Goal: Task Accomplishment & Management: Use online tool/utility

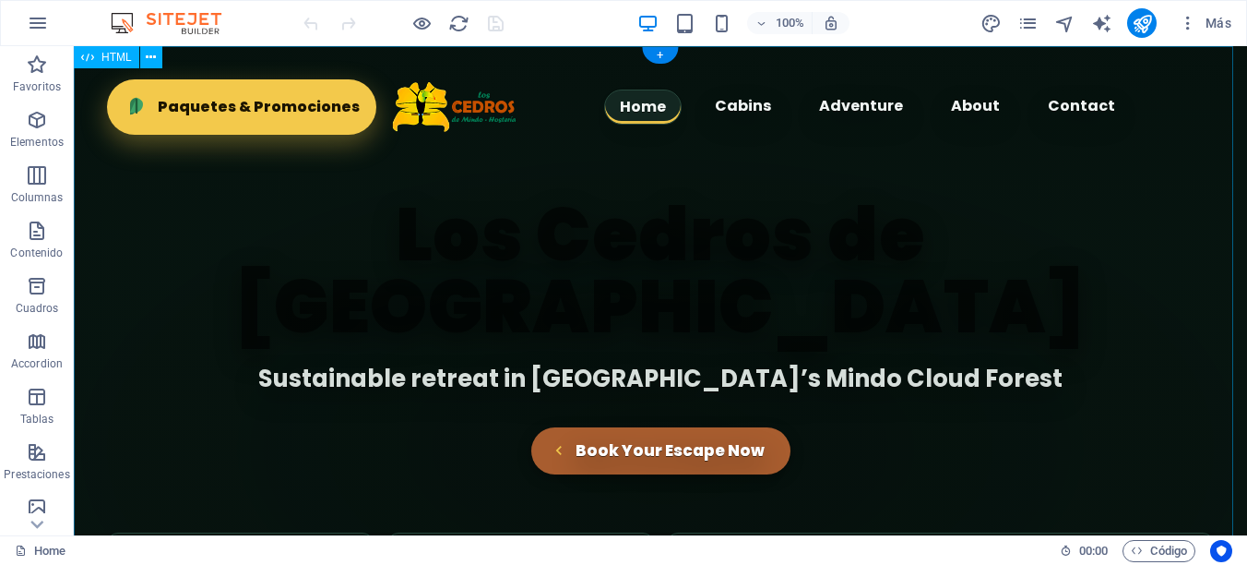
click at [672, 166] on div "Los Cedros de Mindo Hostería - Hero Section Home Cabins Adventure About Contact…" at bounding box center [660, 379] width 1173 height 667
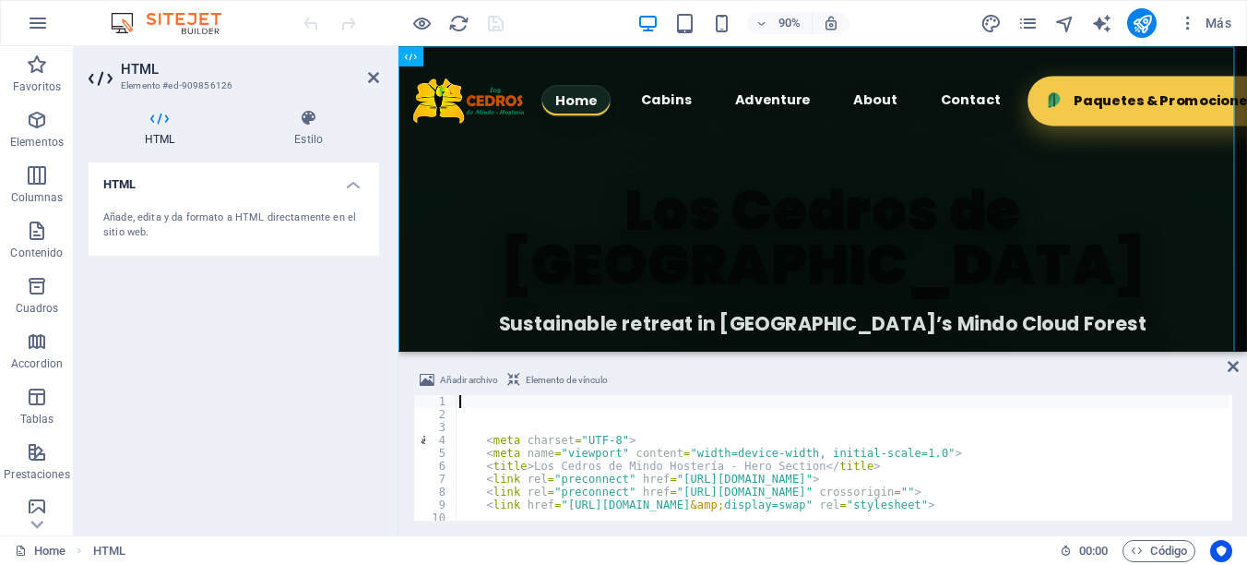
type textarea "<title>Los Cedros de Mindo Hostería - Hero Section</title>"
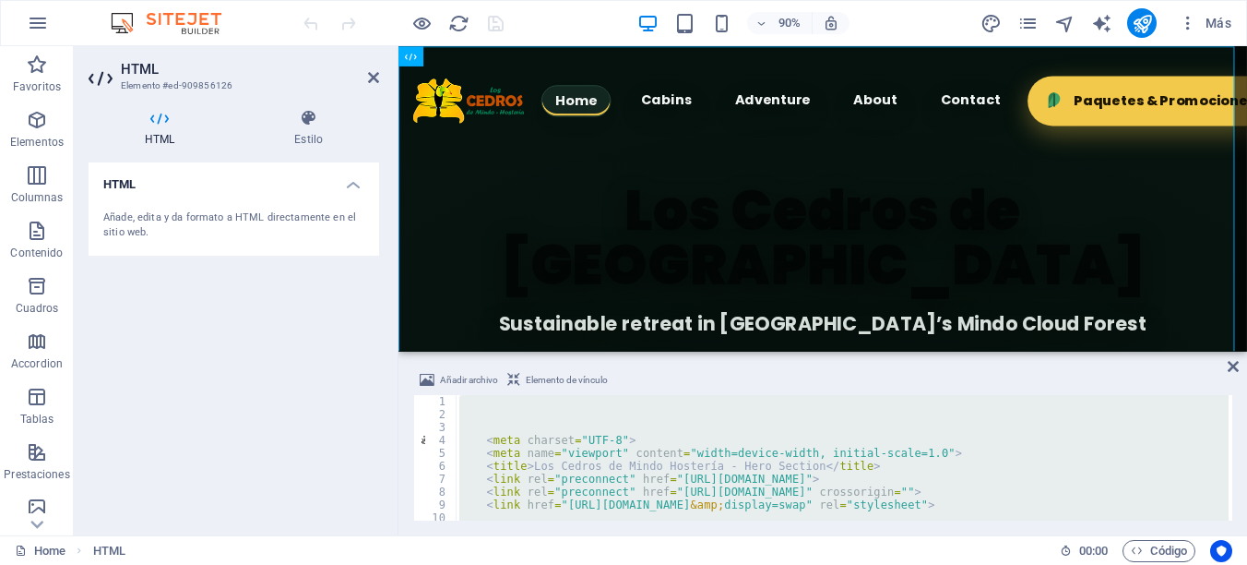
type textarea "</html>"
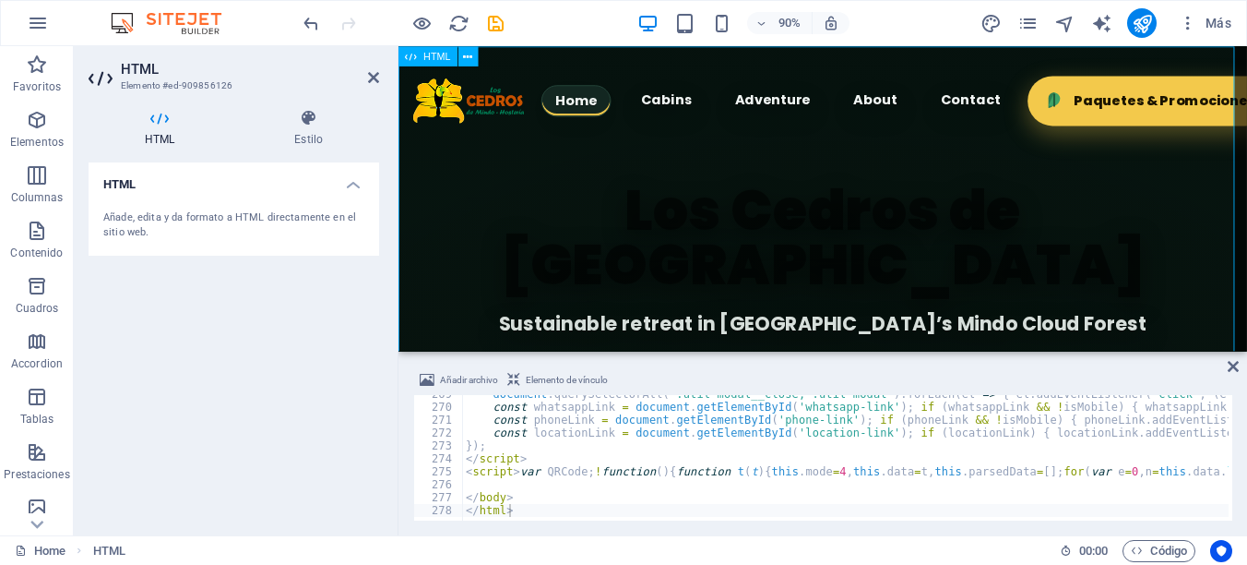
click at [576, 302] on div "Los Cedros de Mindo Hostería - Hero Section Home Cabins Adventure About Contact…" at bounding box center [869, 361] width 943 height 630
click at [1233, 365] on icon at bounding box center [1233, 366] width 11 height 15
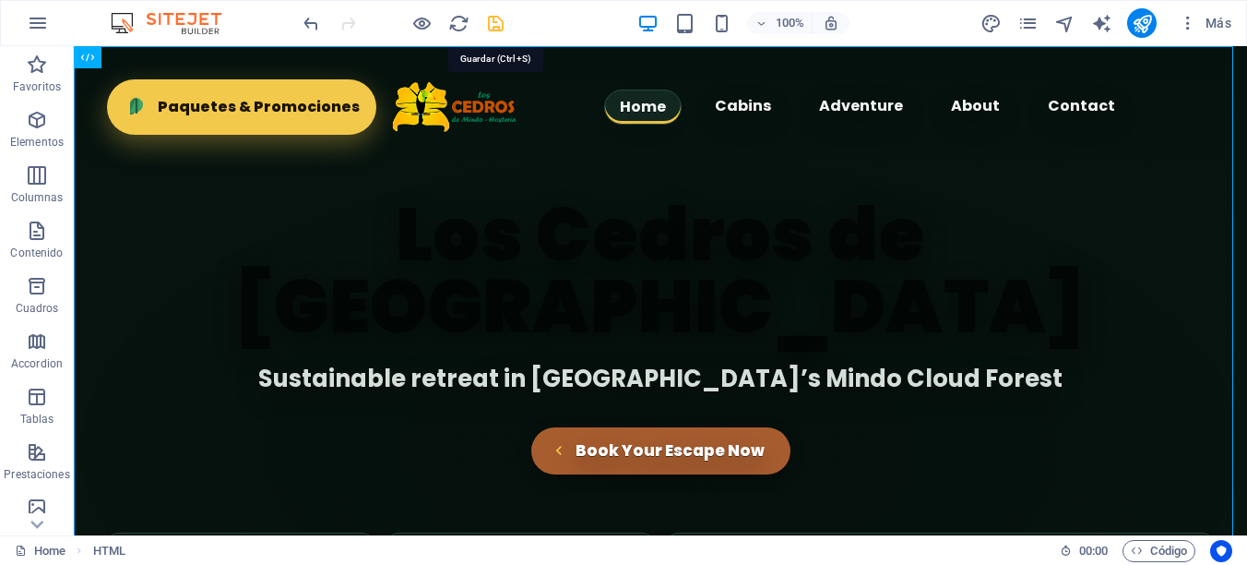
click at [66, 500] on icon "save" at bounding box center [56, 510] width 20 height 20
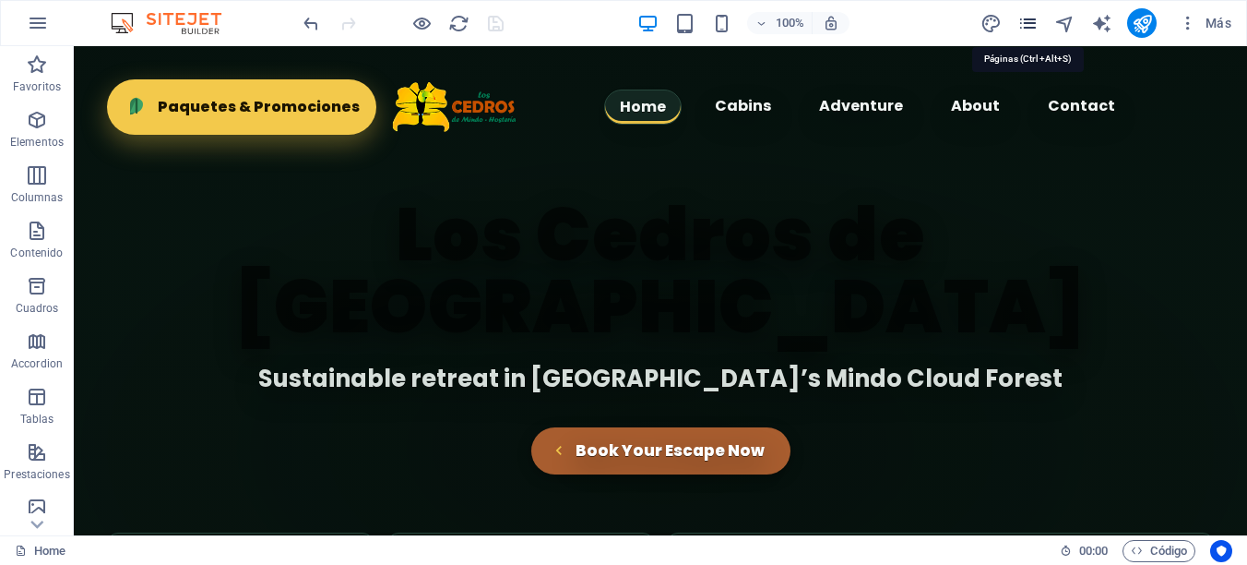
click at [68, 559] on icon "pages" at bounding box center [58, 567] width 20 height 16
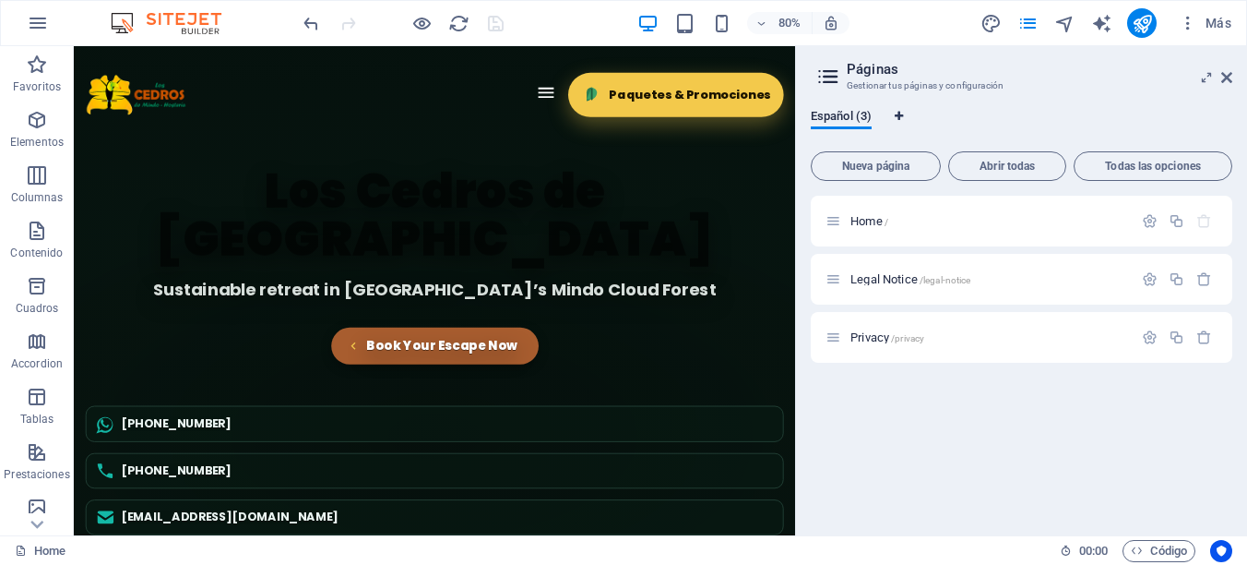
click at [896, 114] on icon "Pestañas de idiomas" at bounding box center [899, 116] width 8 height 11
select select "44"
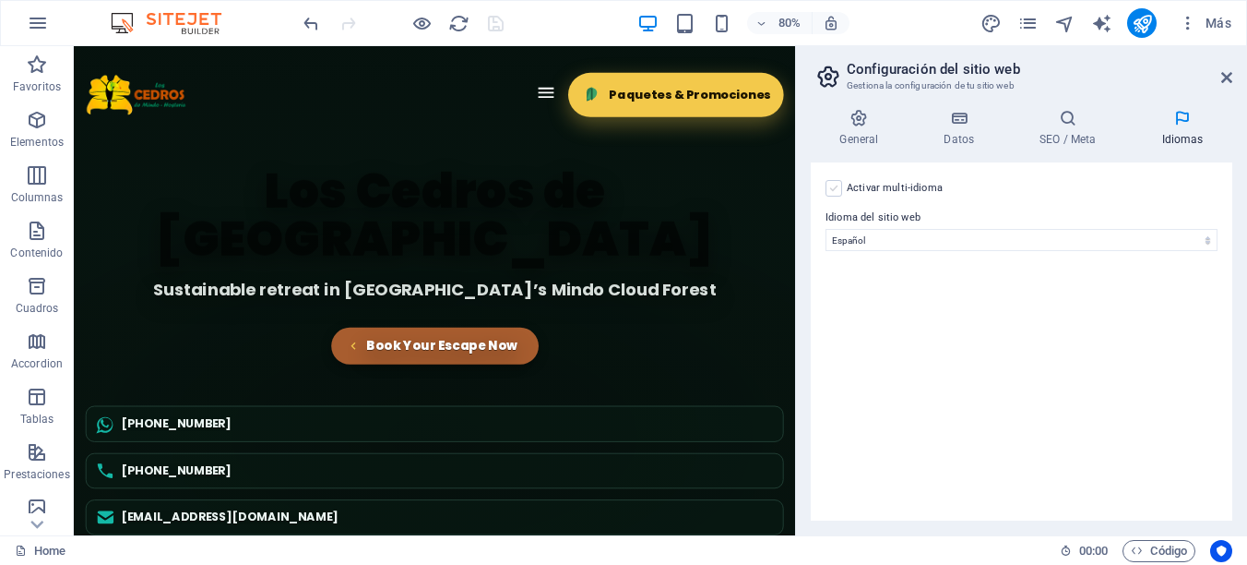
click at [838, 190] on label at bounding box center [834, 188] width 17 height 17
click at [0, 0] on input "Activar multi-idioma Para desactivar la opción multi-idioma, elimine todos los …" at bounding box center [0, 0] width 0 height 0
click at [838, 279] on icon at bounding box center [839, 280] width 10 height 13
select select
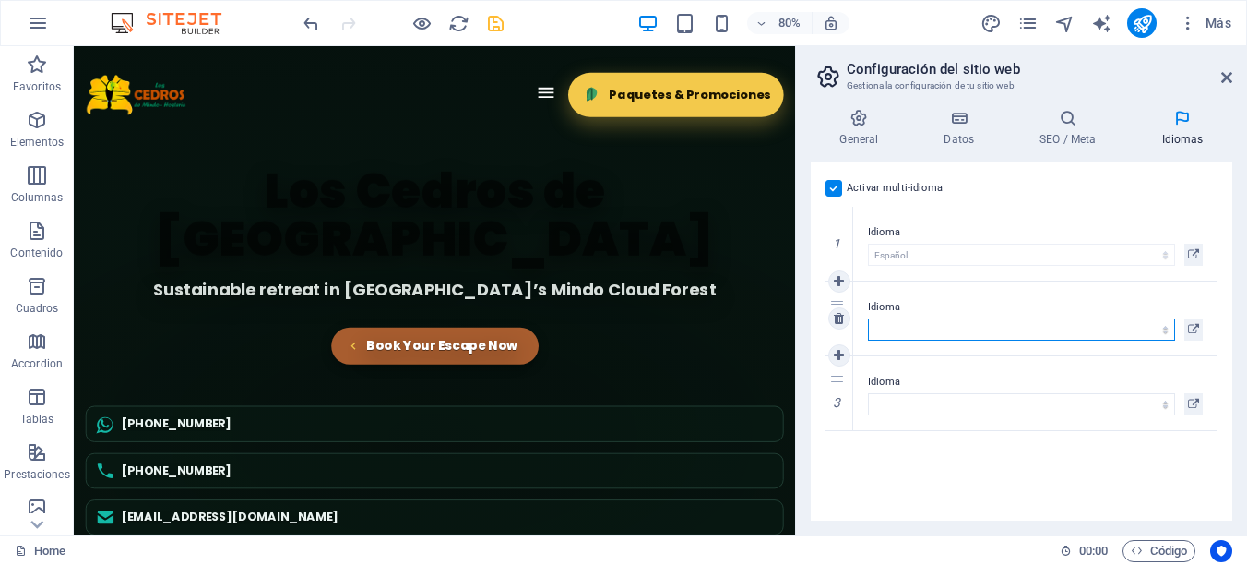
click at [888, 330] on select "Abkhazian Afar Afrikaans Akan Albanés Alemán Amharic Árabe Aragonese Armenian A…" at bounding box center [1021, 329] width 307 height 22
select select "73"
click at [868, 318] on select "Abkhazian Afar Afrikaans Akan Albanés Alemán Amharic Árabe Aragonese Armenian A…" at bounding box center [1021, 329] width 307 height 22
select select
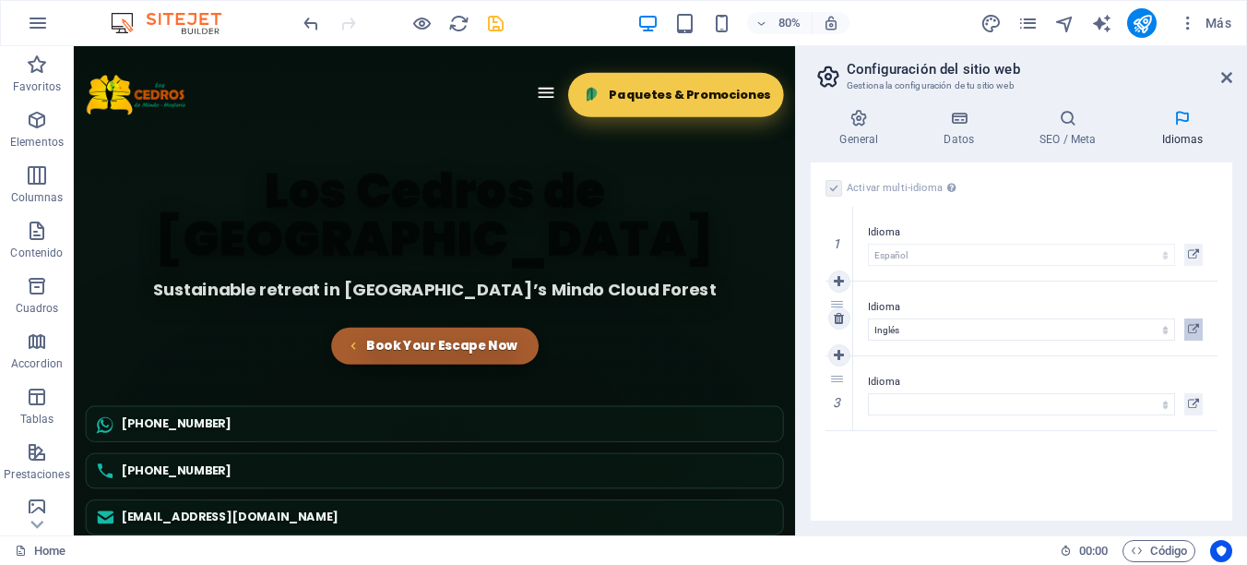
click at [1195, 327] on icon at bounding box center [1193, 329] width 11 height 22
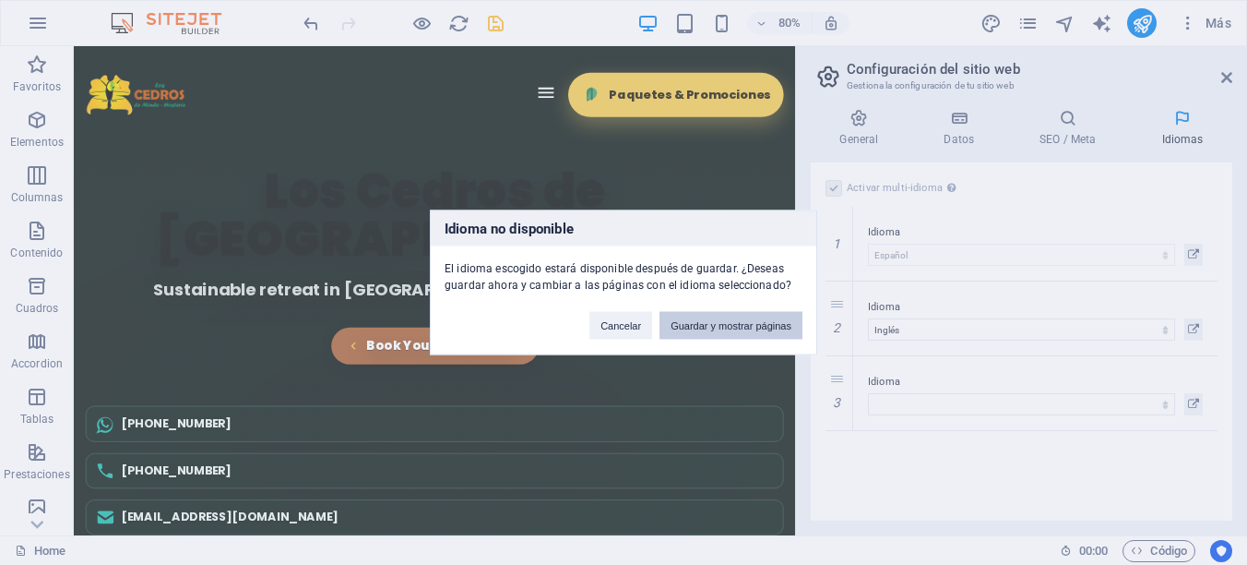
click at [738, 323] on button "Guardar y mostrar páginas" at bounding box center [731, 326] width 143 height 28
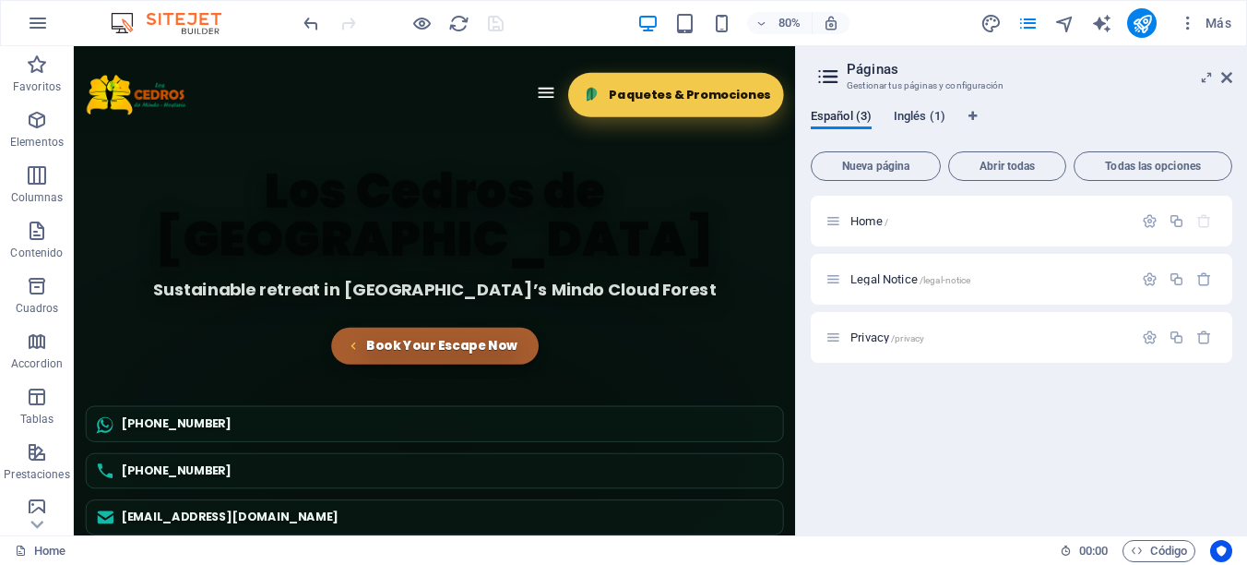
click at [908, 113] on span "Inglés (1)" at bounding box center [920, 118] width 52 height 26
click at [863, 225] on span "Home /" at bounding box center [869, 221] width 38 height 14
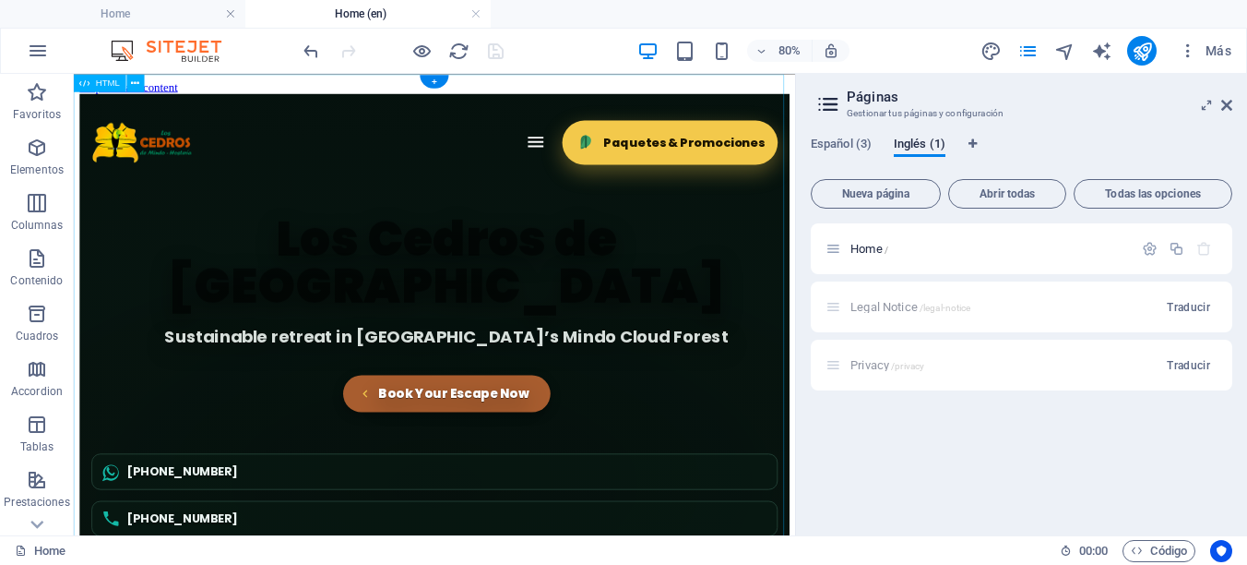
scroll to position [0, 0]
click at [916, 269] on div "Los Cedros de Mindo Hostería - Hero Section Home Cabins Adventure About Contact…" at bounding box center [524, 473] width 887 height 750
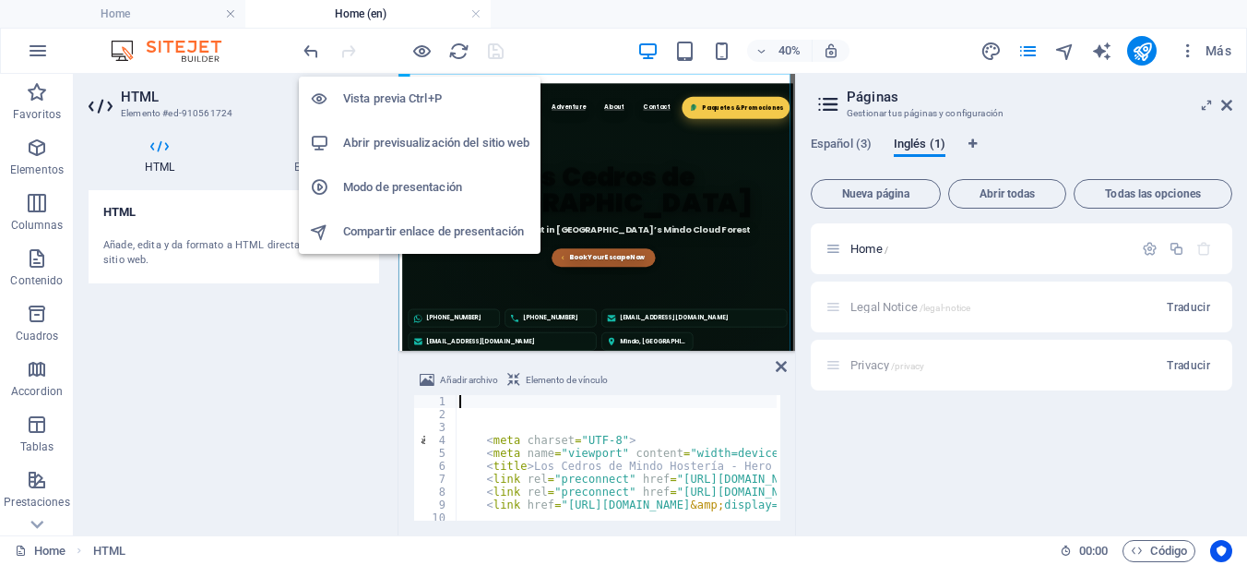
click at [455, 136] on h6 "Abrir previsualización del sitio web" at bounding box center [436, 143] width 186 height 22
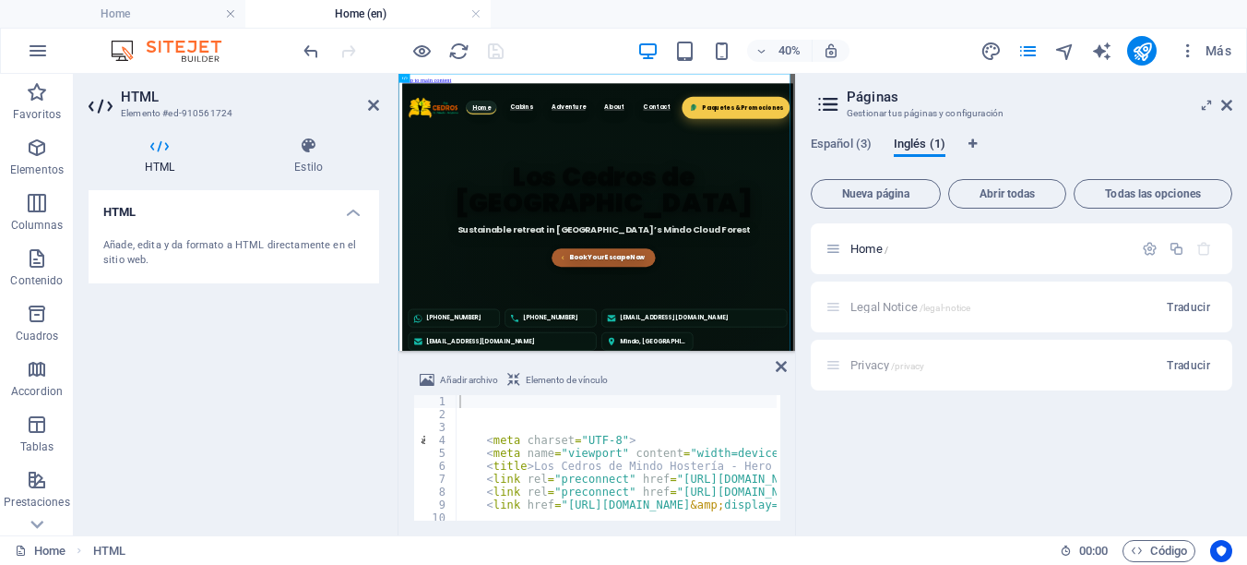
type textarea "<title>Los Cedros de Mindo Hostería - Hero Section</title>"
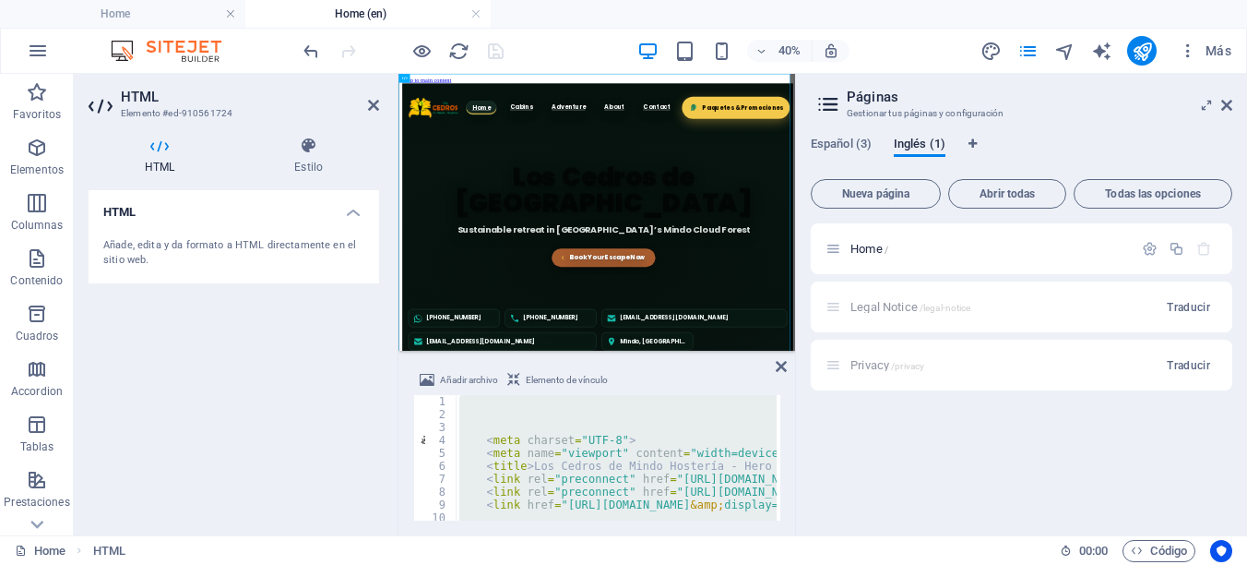
click at [697, 460] on div "< meta charset = "UTF-8" > < meta name = "viewport" content = "width=device-wid…" at bounding box center [616, 457] width 321 height 125
type textarea "<title>Los Cedros de Mindo Hostería - Hero Section</title>"
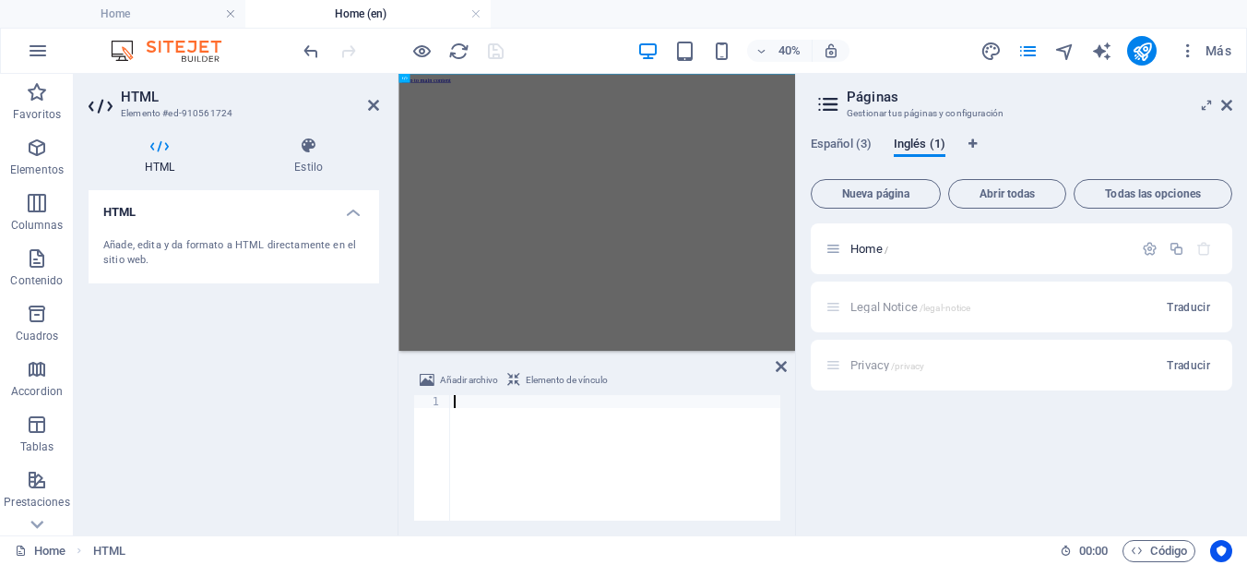
paste textarea "</html>"
type textarea "</html>"
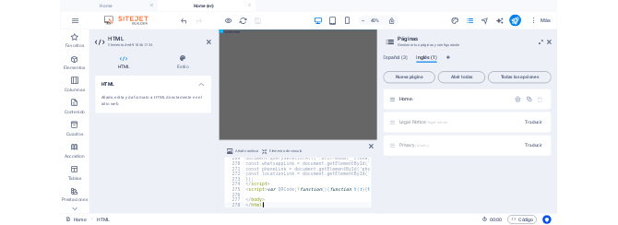
scroll to position [3465, 0]
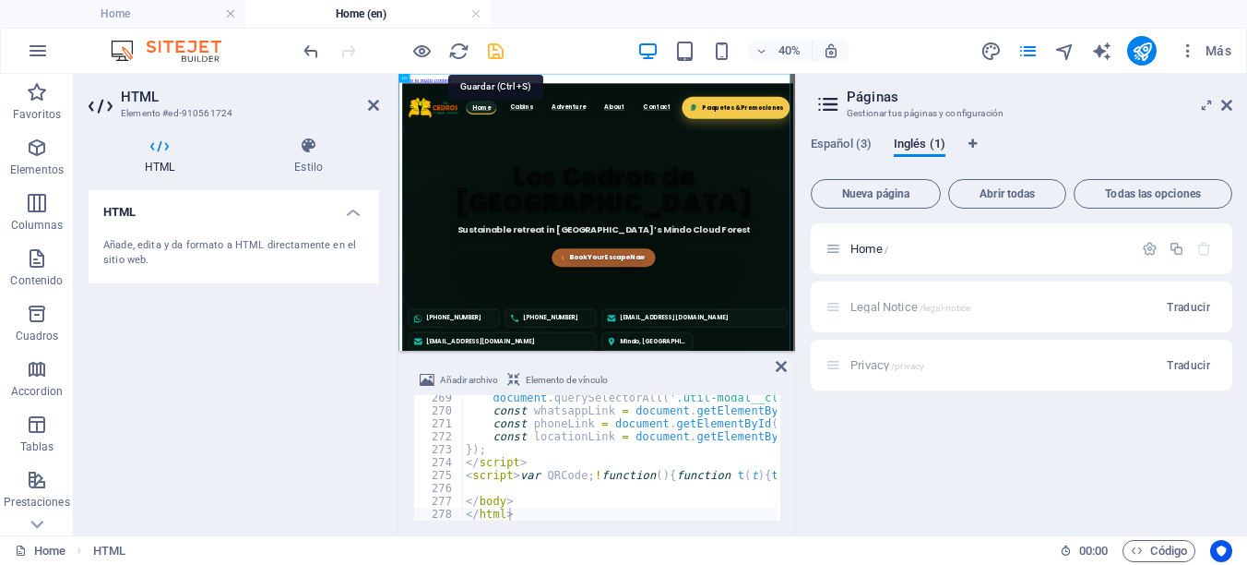
click at [490, 48] on icon "save" at bounding box center [495, 51] width 21 height 21
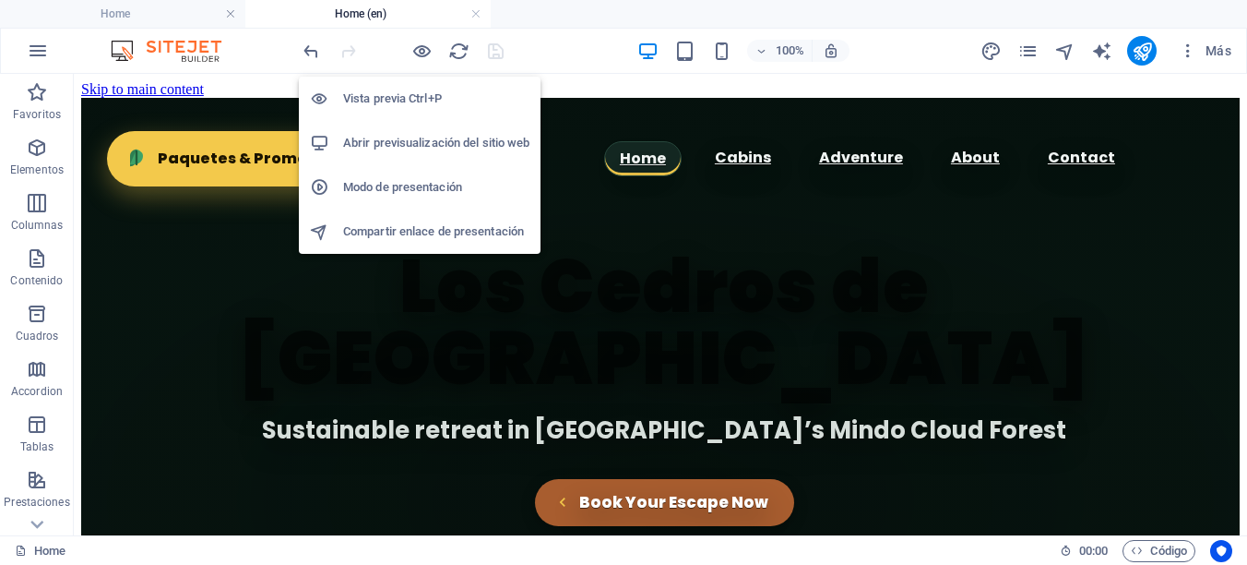
click at [452, 138] on h6 "Abrir previsualización del sitio web" at bounding box center [436, 143] width 186 height 22
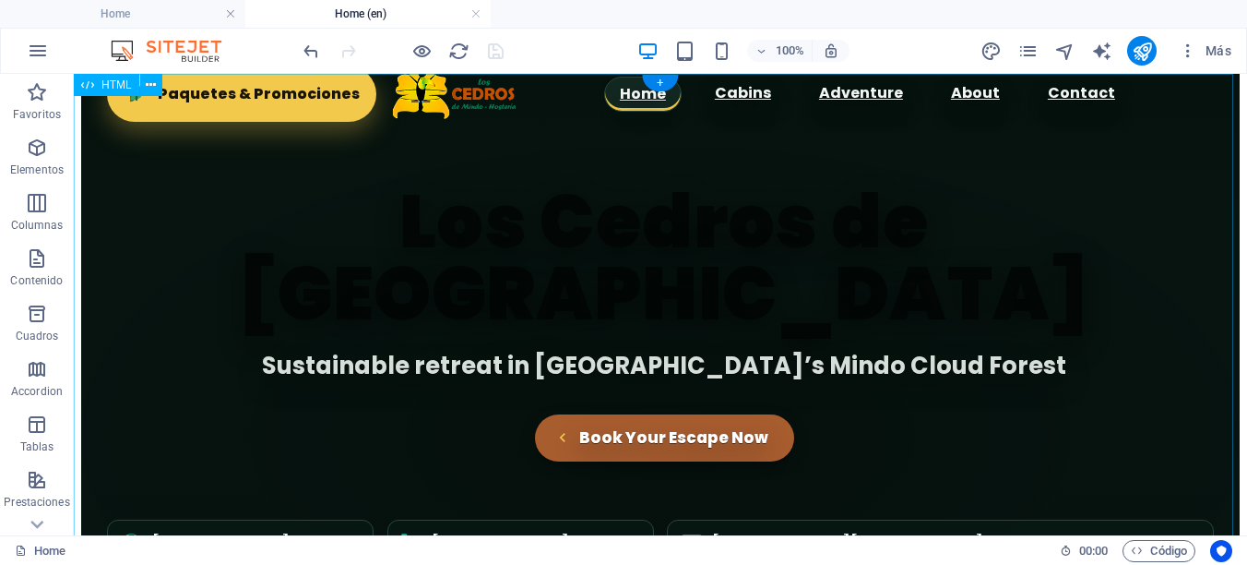
scroll to position [92, 0]
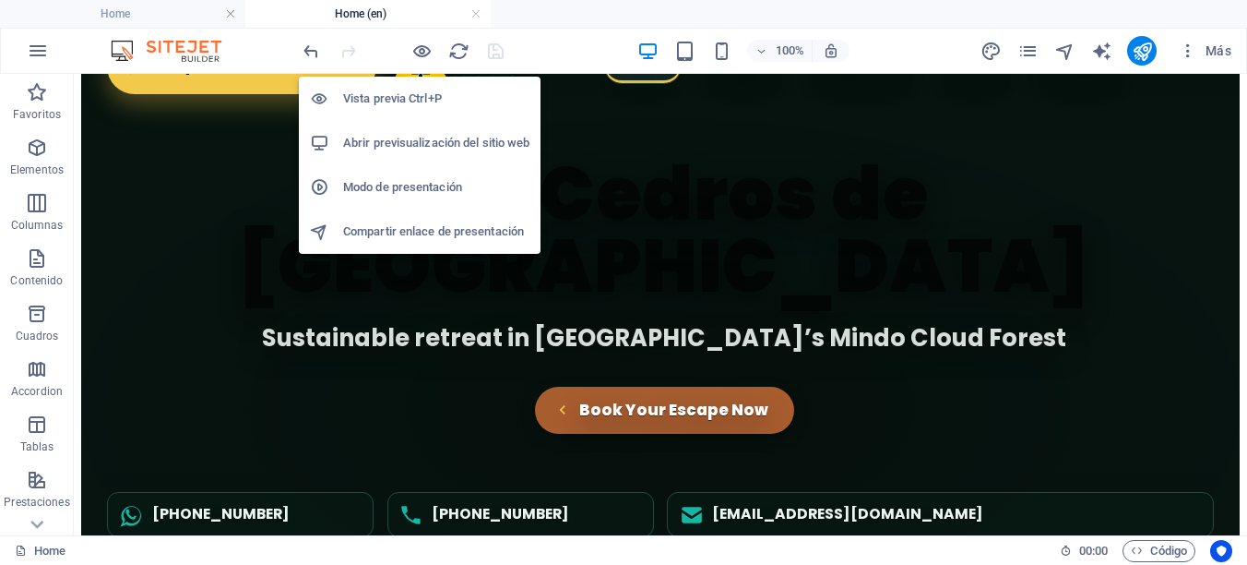
click at [419, 140] on h6 "Abrir previsualización del sitio web" at bounding box center [436, 143] width 186 height 22
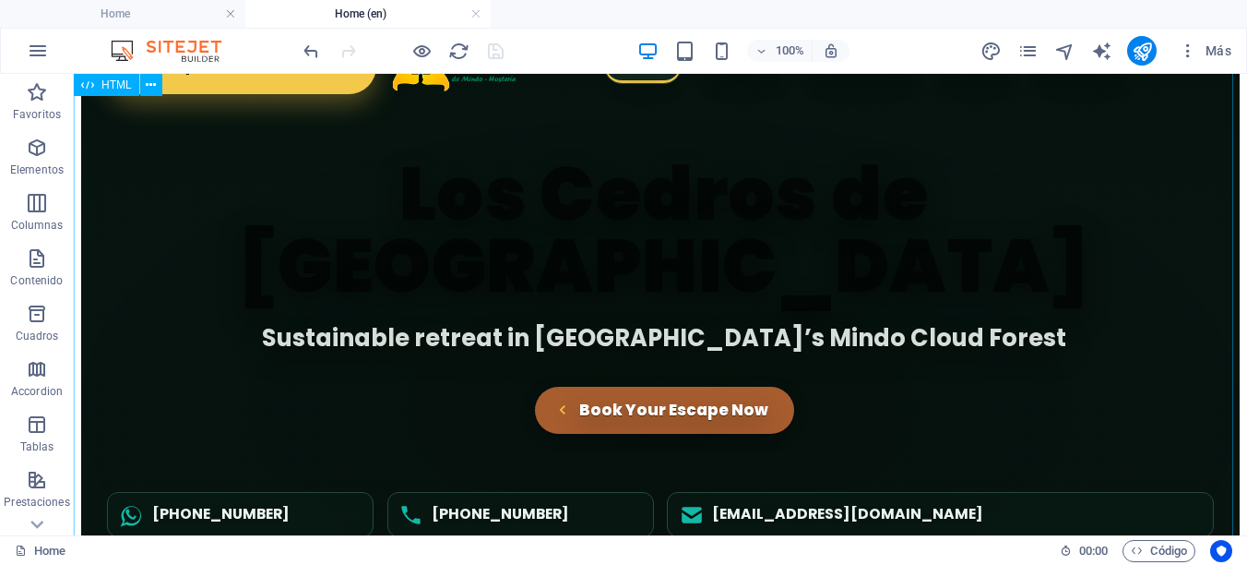
click at [406, 289] on div "Los Cedros de Mindo Hostería - Hero Section Home Cabins Adventure About Contact…" at bounding box center [660, 315] width 1159 height 619
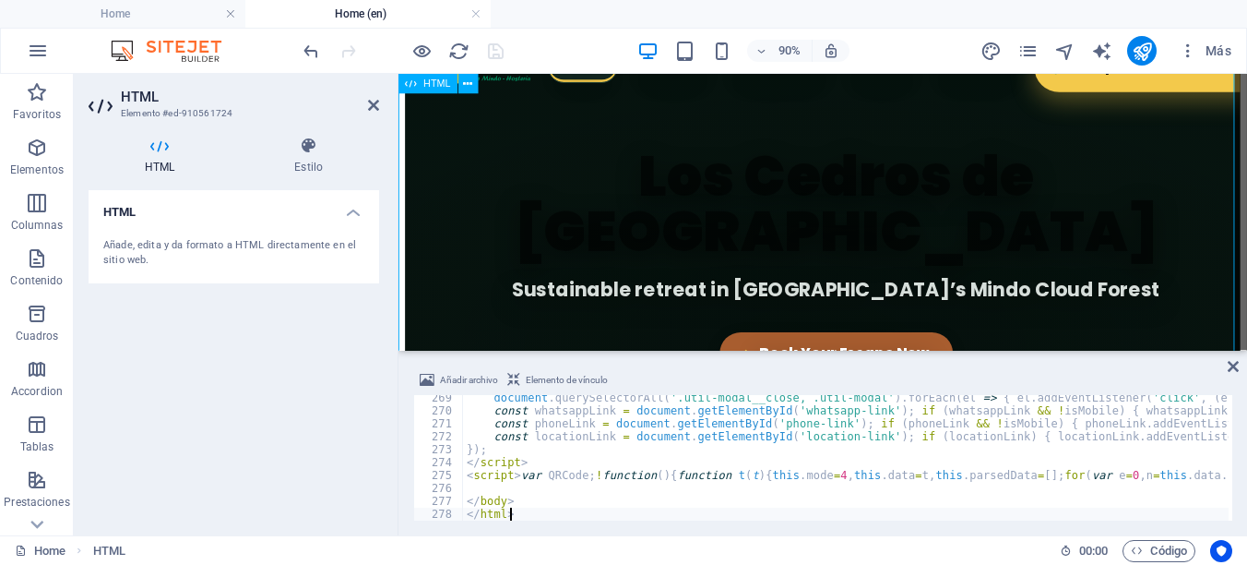
scroll to position [3465, 0]
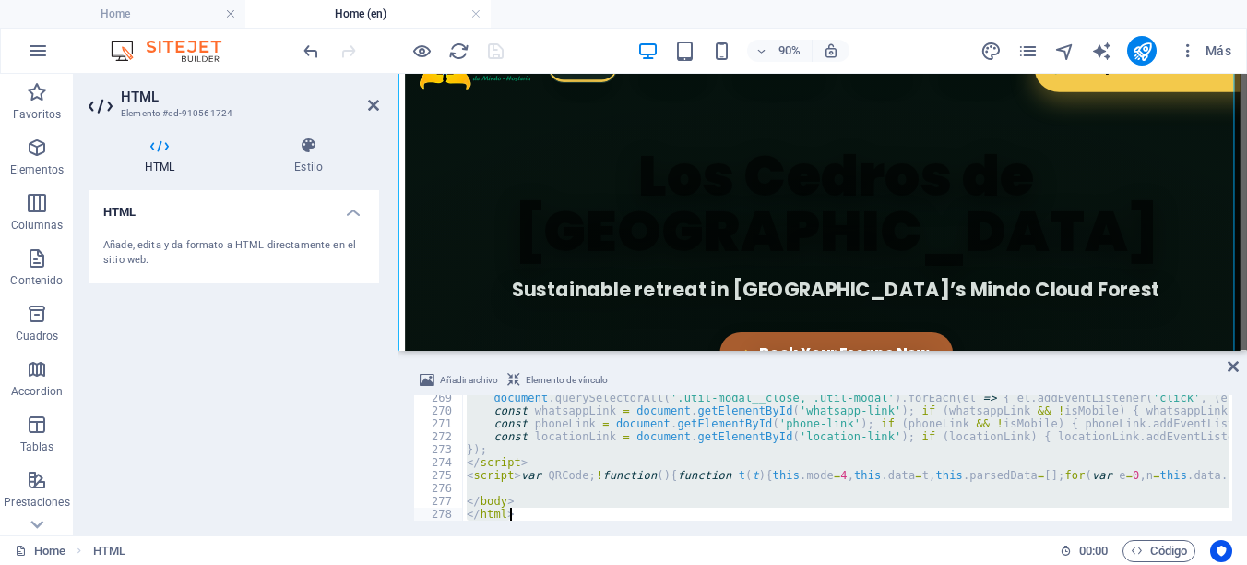
click at [653, 421] on div "document . querySelectorAll ( '.util-modal__close, .util-modal' ) . forEach ( e…" at bounding box center [846, 457] width 766 height 125
click at [607, 419] on div "document . querySelectorAll ( '.util-modal__close, .util-modal' ) . forEach ( e…" at bounding box center [846, 457] width 766 height 125
click at [606, 420] on div "document . querySelectorAll ( '.util-modal__close, .util-modal' ) . forEach ( e…" at bounding box center [846, 457] width 766 height 125
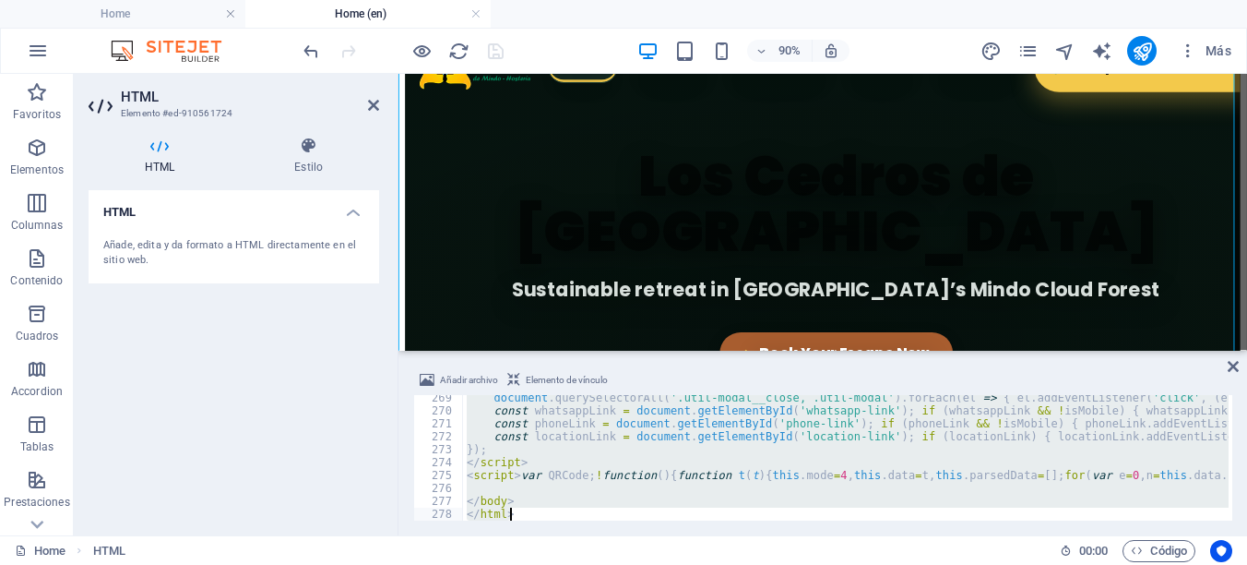
paste textarea
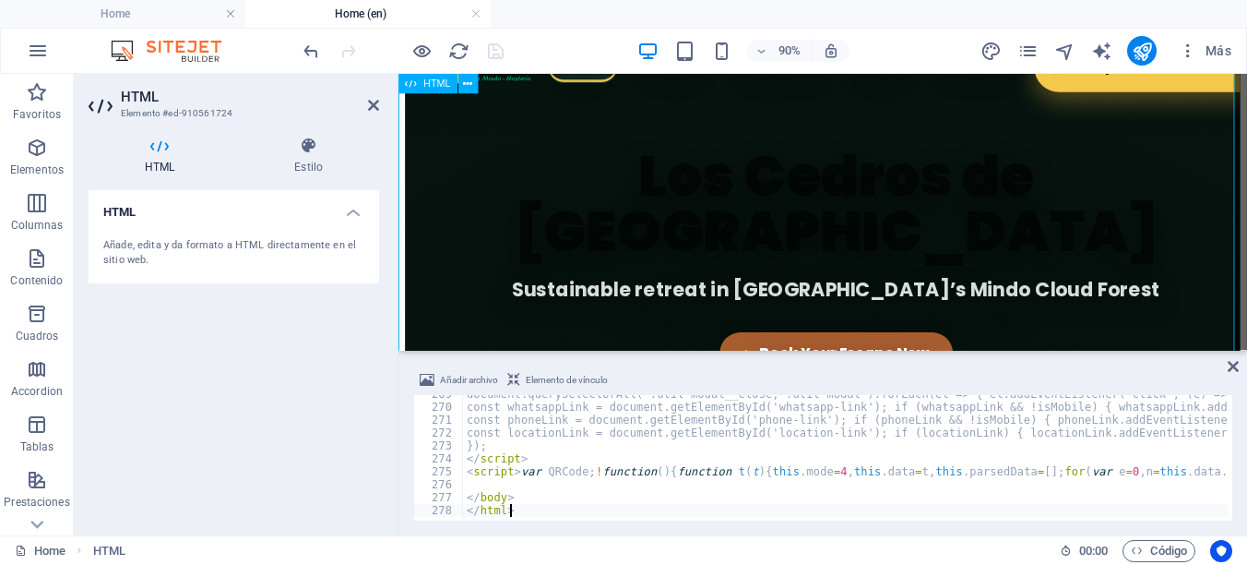
type textarea "</html>"
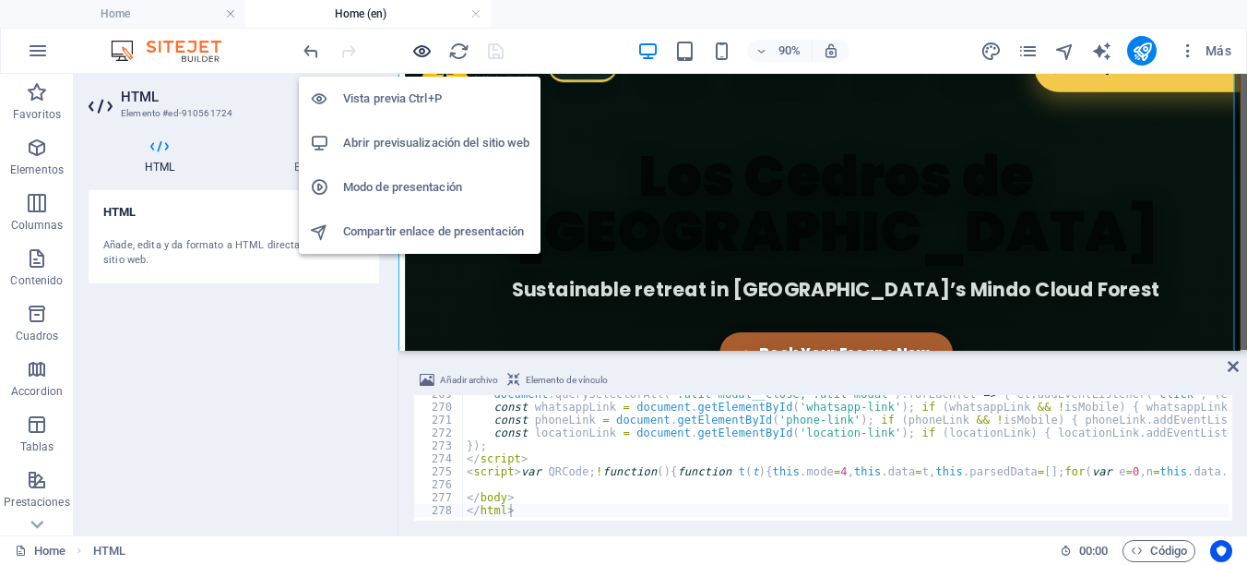
click at [424, 42] on icon "button" at bounding box center [421, 51] width 21 height 21
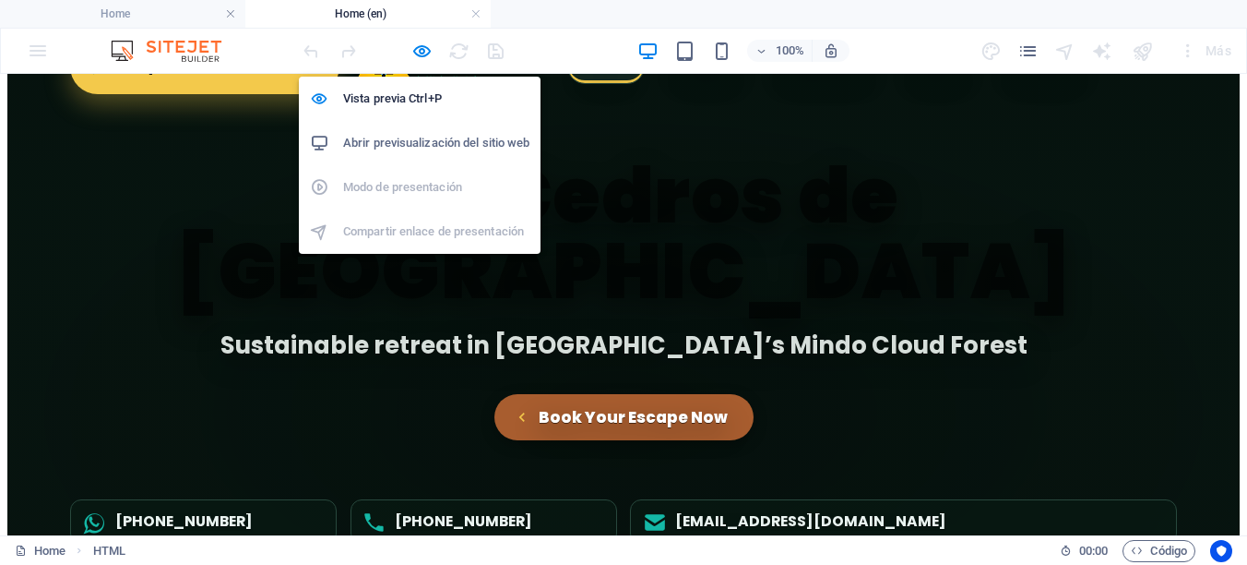
click at [442, 137] on h6 "Abrir previsualización del sitio web" at bounding box center [436, 143] width 186 height 22
